Goal: Transaction & Acquisition: Book appointment/travel/reservation

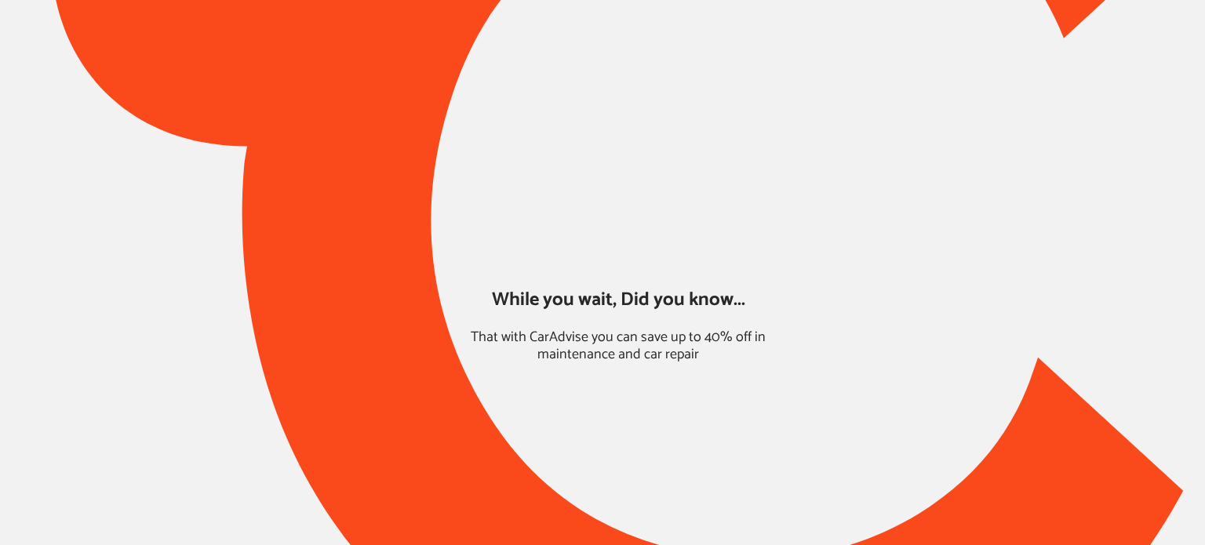
type input "*****"
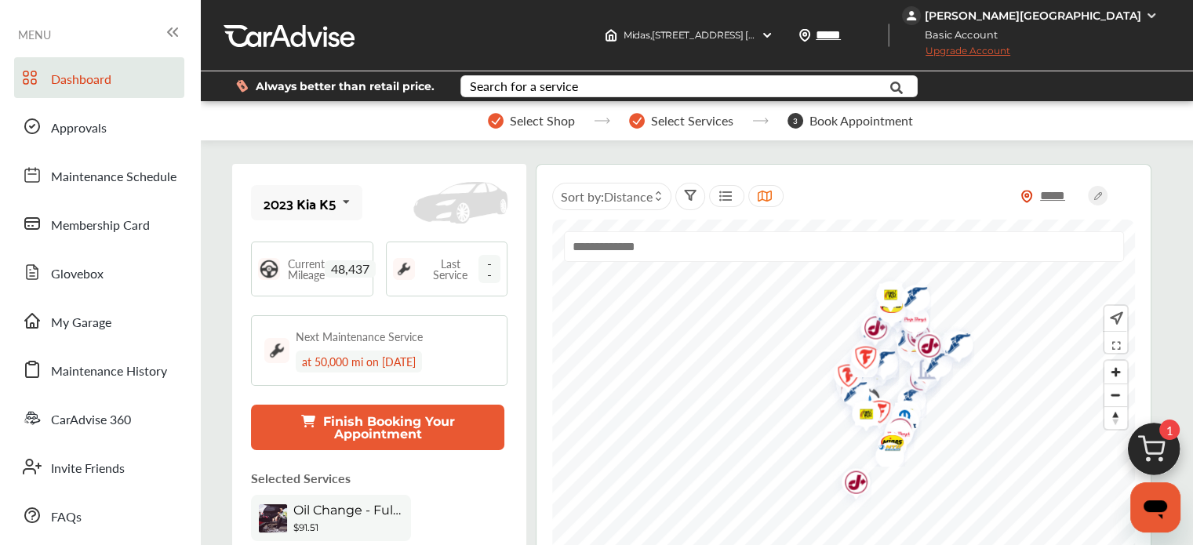
click at [1164, 451] on img at bounding box center [1153, 453] width 75 height 75
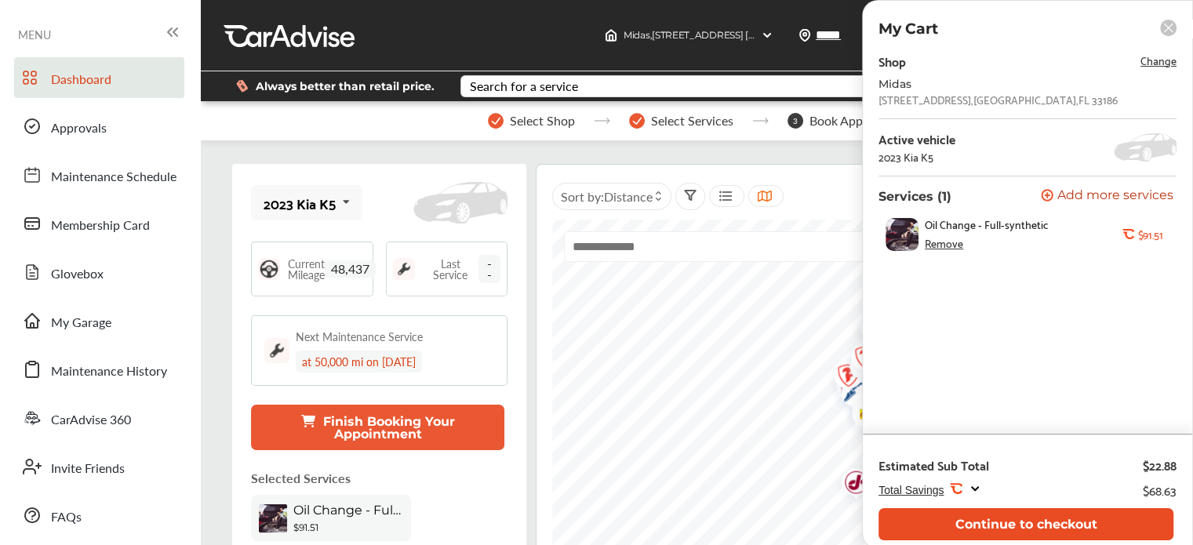
click at [978, 526] on button "Continue to checkout" at bounding box center [1026, 524] width 295 height 32
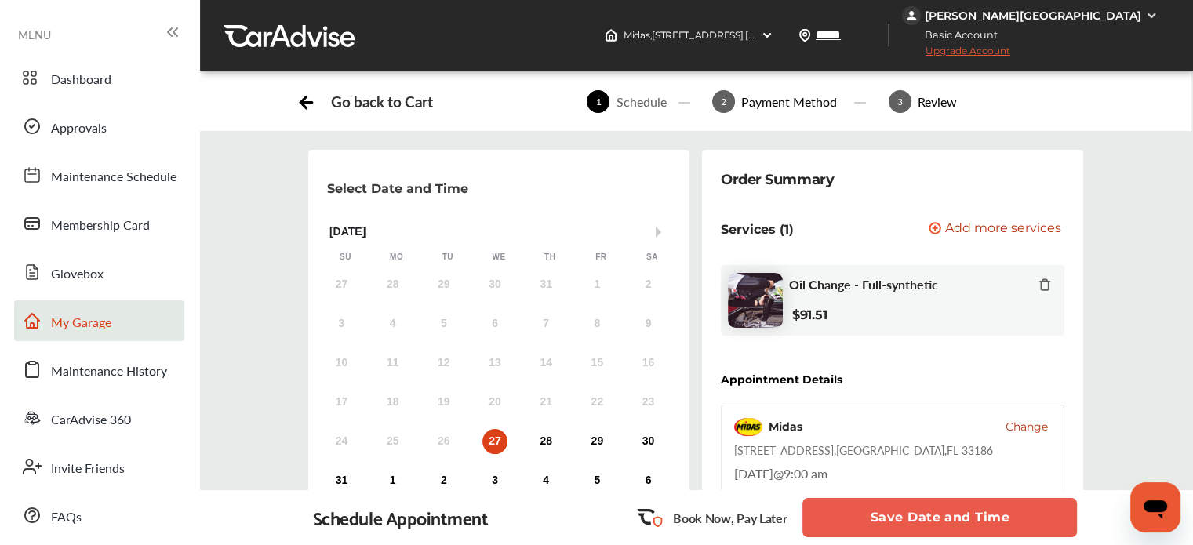
click at [115, 328] on link "My Garage" at bounding box center [99, 320] width 170 height 41
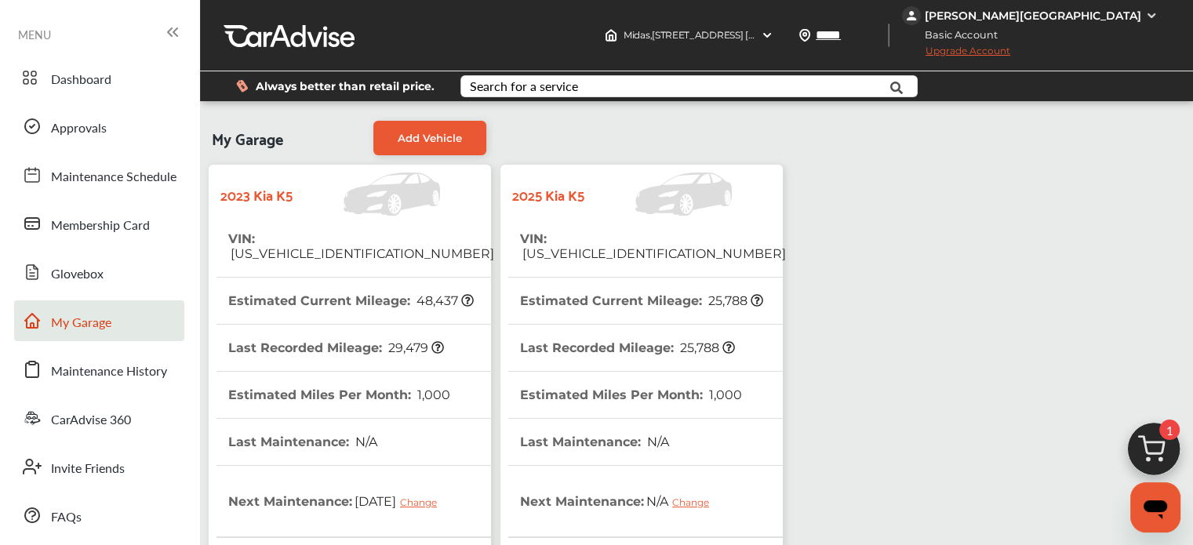
click at [590, 246] on span "[US_VEHICLE_IDENTIFICATION_NUMBER]" at bounding box center [653, 253] width 266 height 15
copy span "[US_VEHICLE_IDENTIFICATION_NUMBER]"
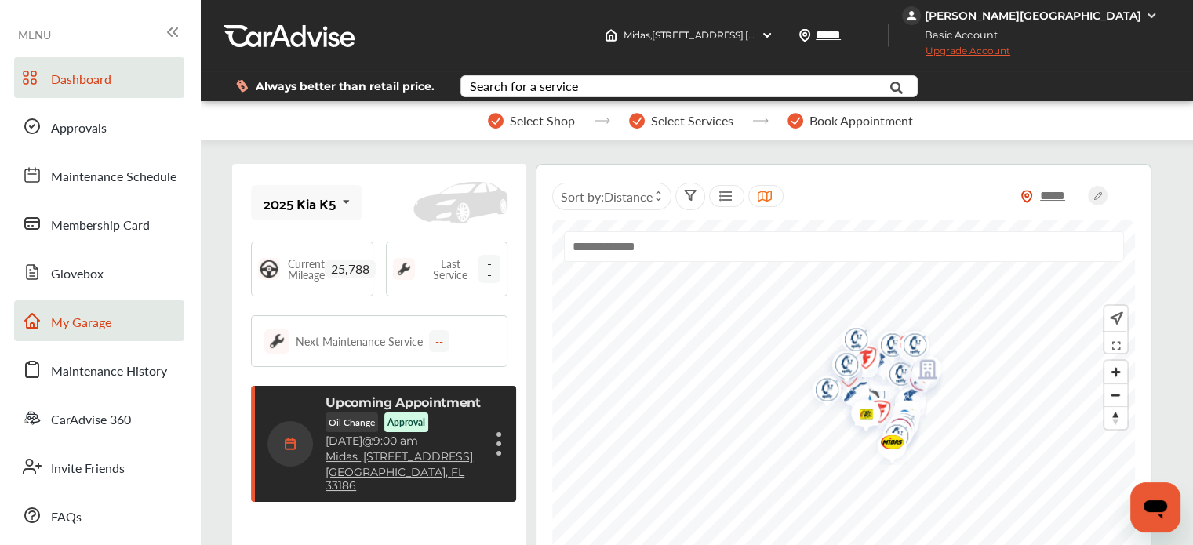
click at [81, 326] on span "My Garage" at bounding box center [81, 323] width 60 height 20
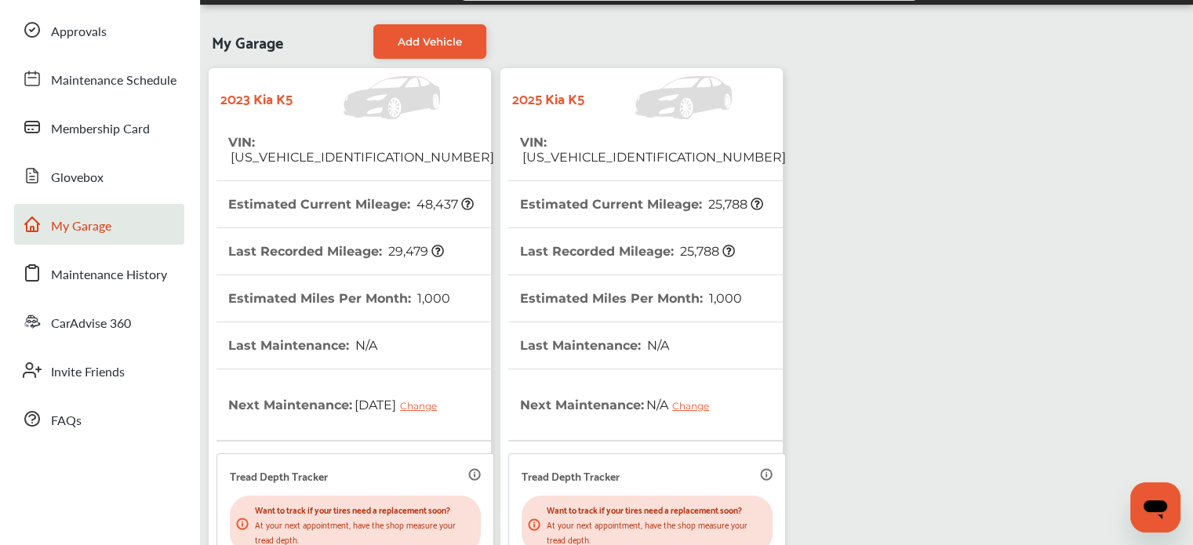
scroll to position [97, 0]
click at [327, 149] on span "[US_VEHICLE_IDENTIFICATION_NUMBER]" at bounding box center [361, 156] width 266 height 15
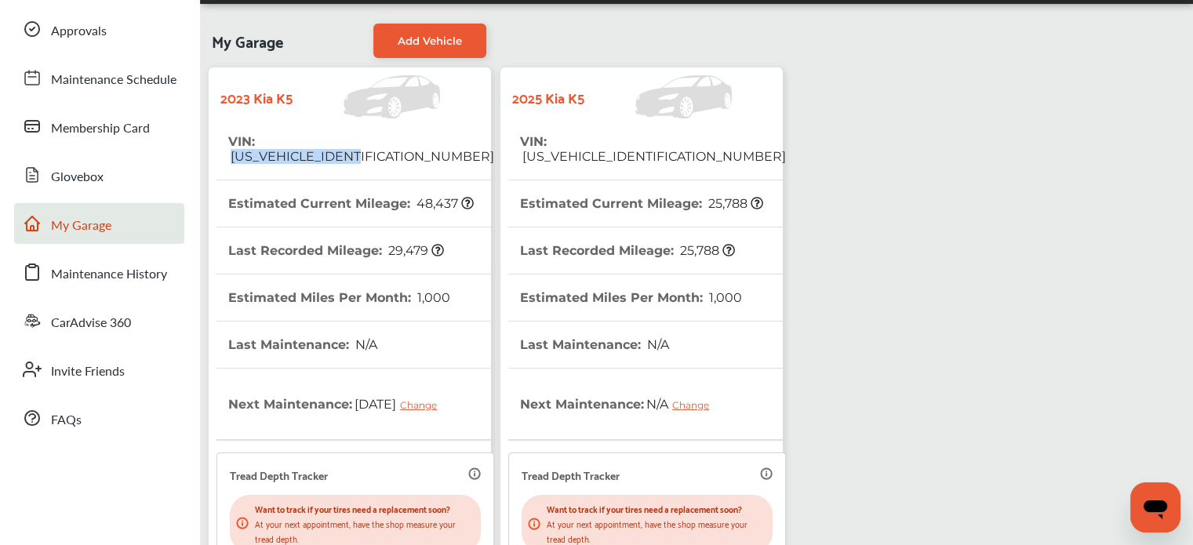
click at [327, 149] on span "[US_VEHICLE_IDENTIFICATION_NUMBER]" at bounding box center [361, 156] width 266 height 15
copy span "[US_VEHICLE_IDENTIFICATION_NUMBER]"
